Goal: Information Seeking & Learning: Learn about a topic

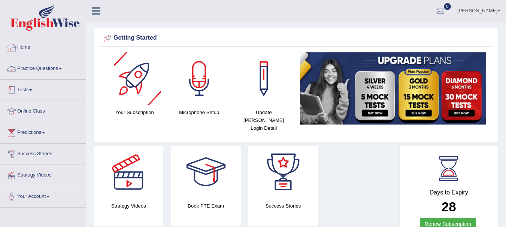
click at [56, 73] on link "Practice Questions" at bounding box center [42, 67] width 85 height 19
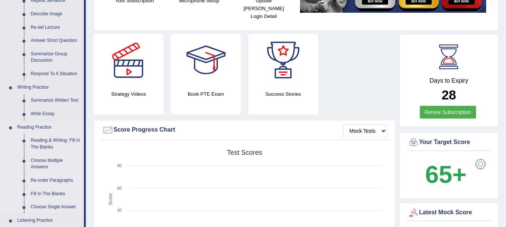
scroll to position [112, 0]
click at [52, 49] on link "Summarize Group Discussion" at bounding box center [55, 57] width 57 height 20
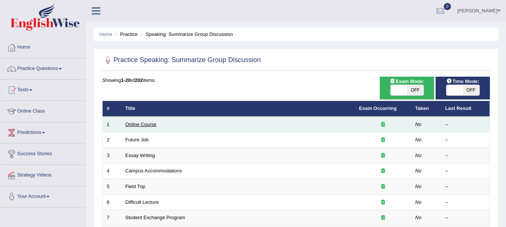
click at [150, 122] on link "Online Course" at bounding box center [140, 125] width 31 height 6
click at [141, 128] on td "Online Course" at bounding box center [237, 125] width 233 height 16
click at [143, 125] on link "Online Course" at bounding box center [140, 125] width 31 height 6
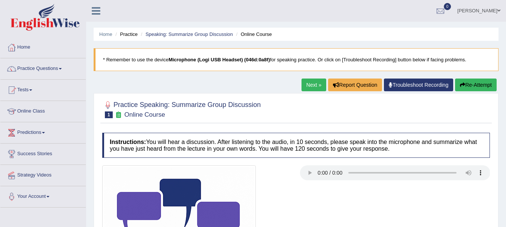
click at [394, 115] on div at bounding box center [295, 109] width 387 height 23
